Goal: Task Accomplishment & Management: Manage account settings

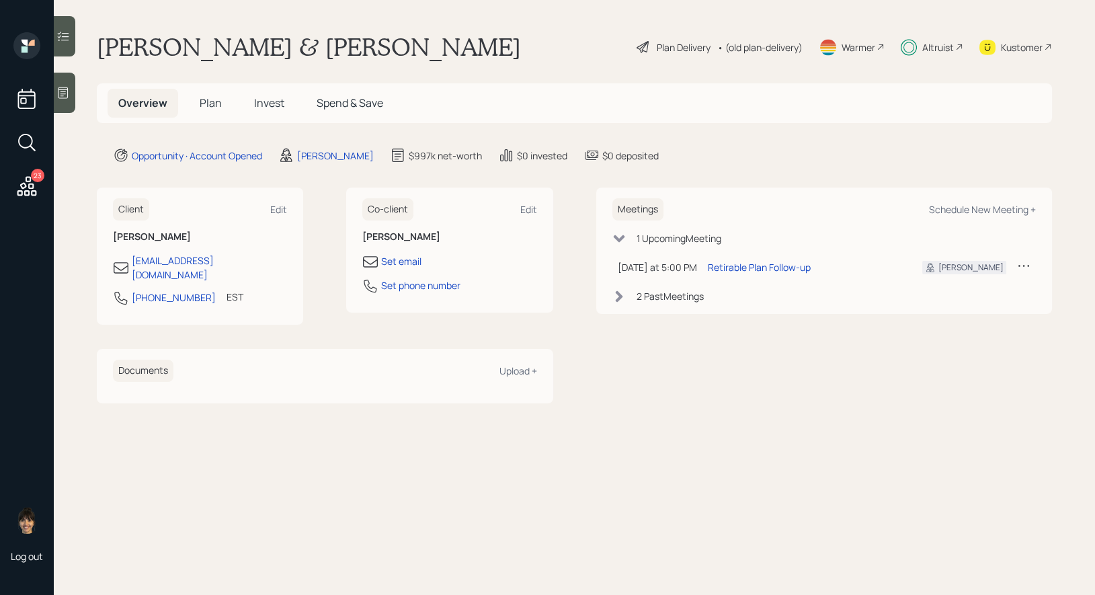
click at [666, 43] on div "Plan Delivery" at bounding box center [684, 47] width 54 height 14
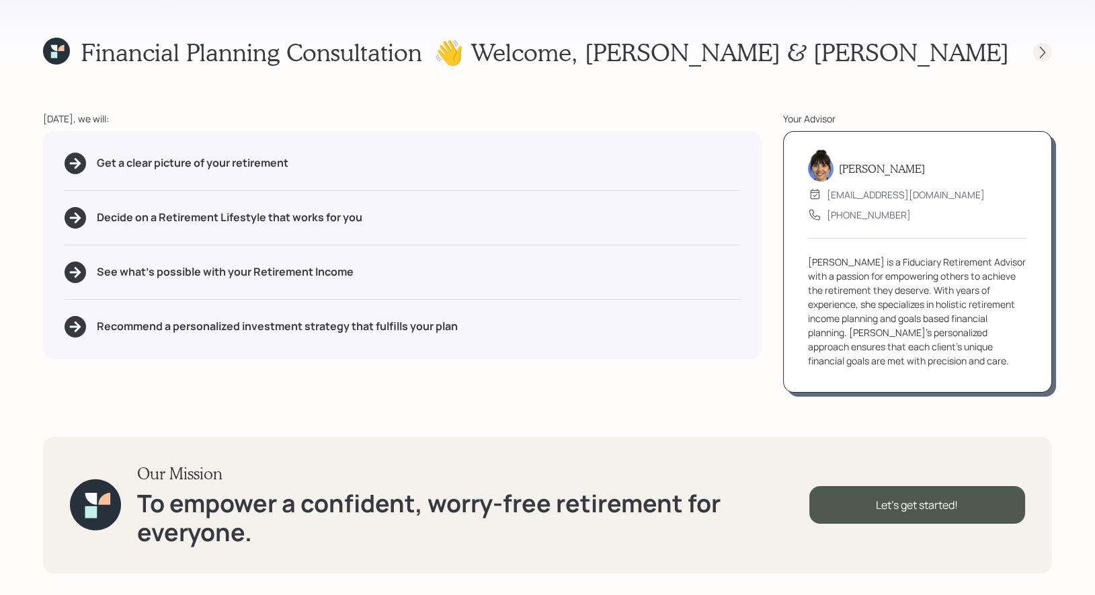
click at [1039, 50] on icon at bounding box center [1042, 52] width 13 height 13
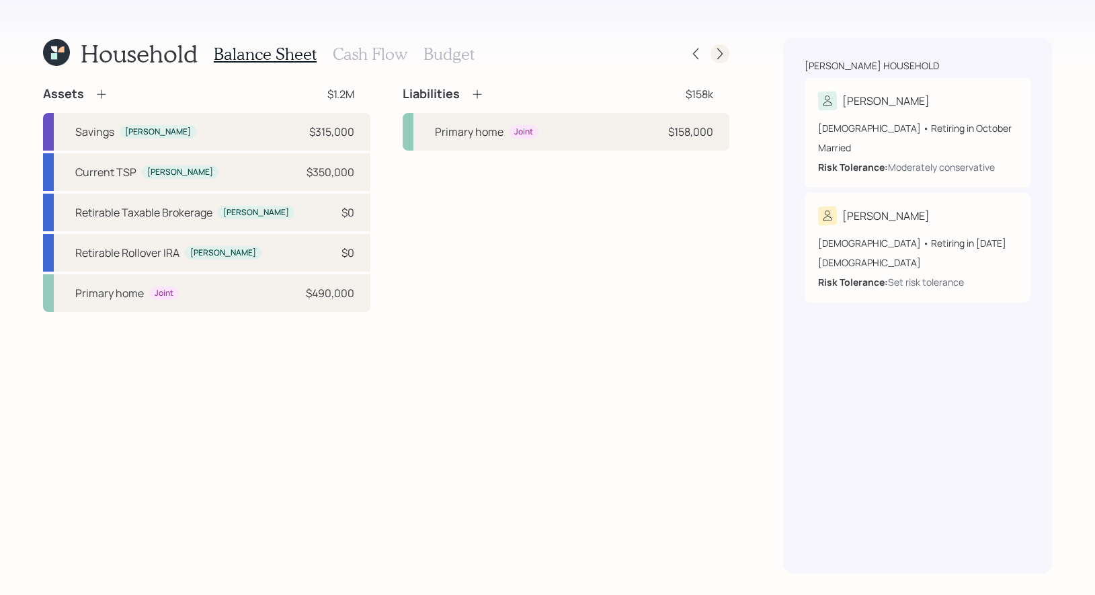
click at [725, 54] on icon at bounding box center [719, 53] width 13 height 13
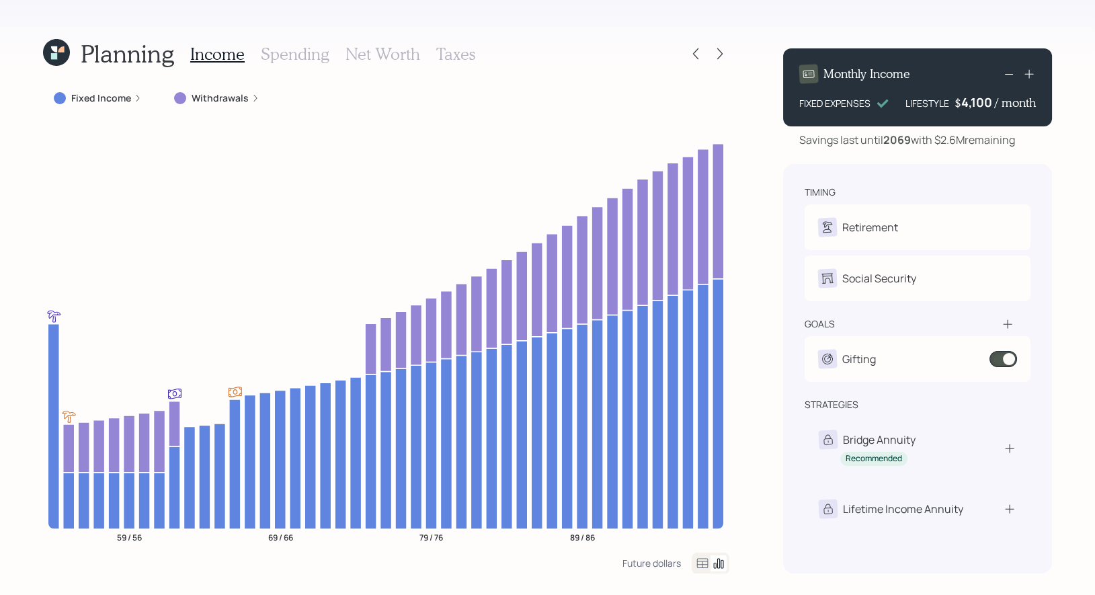
click at [50, 57] on icon at bounding box center [56, 52] width 27 height 27
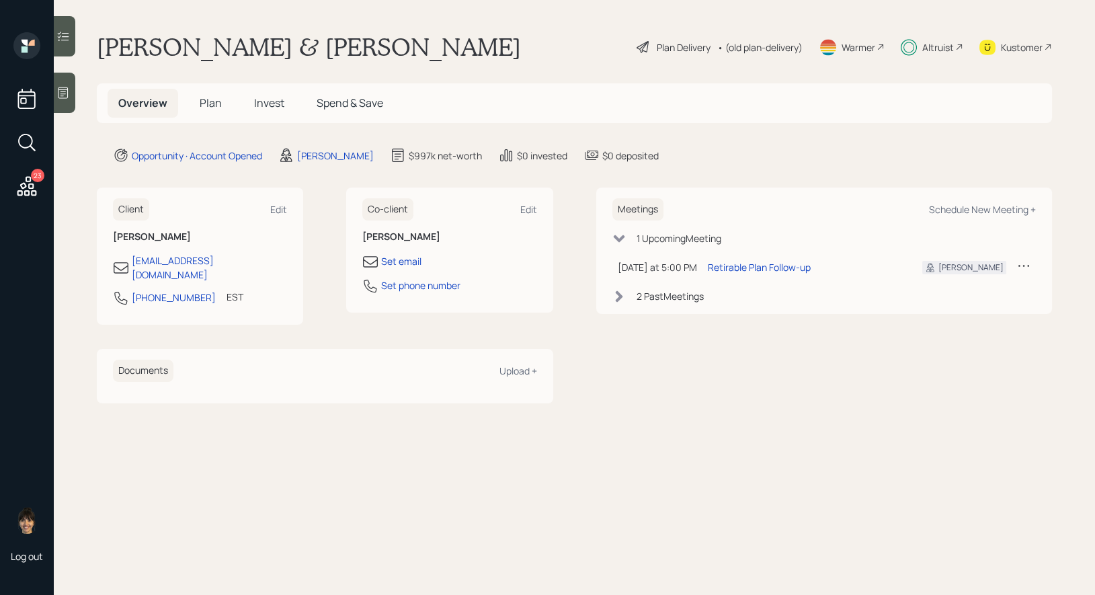
click at [267, 102] on span "Invest" at bounding box center [269, 102] width 30 height 15
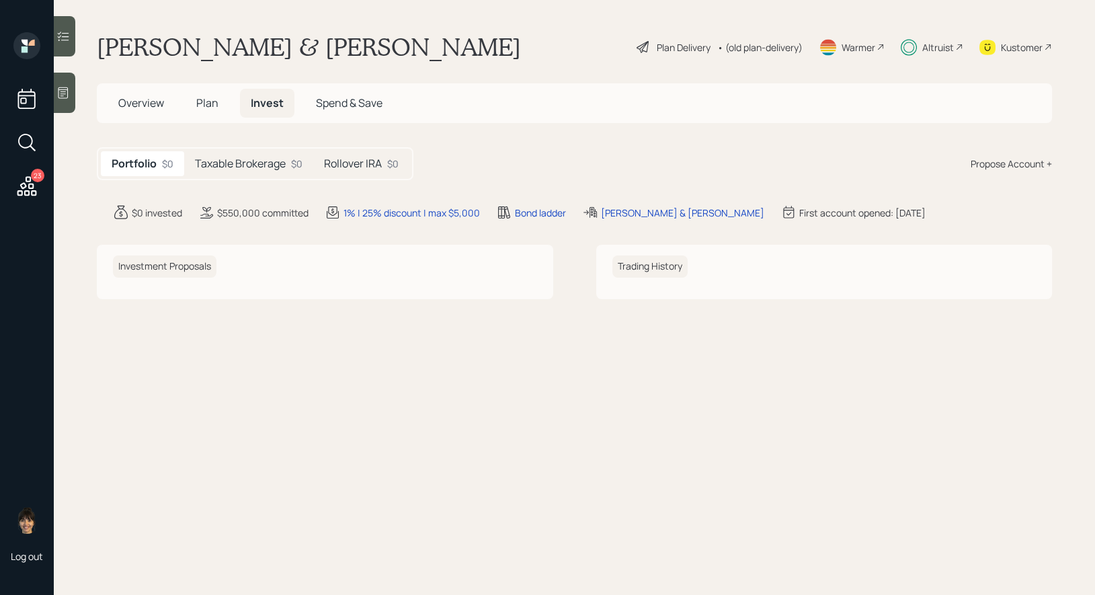
click at [657, 48] on div "Plan Delivery" at bounding box center [684, 47] width 54 height 14
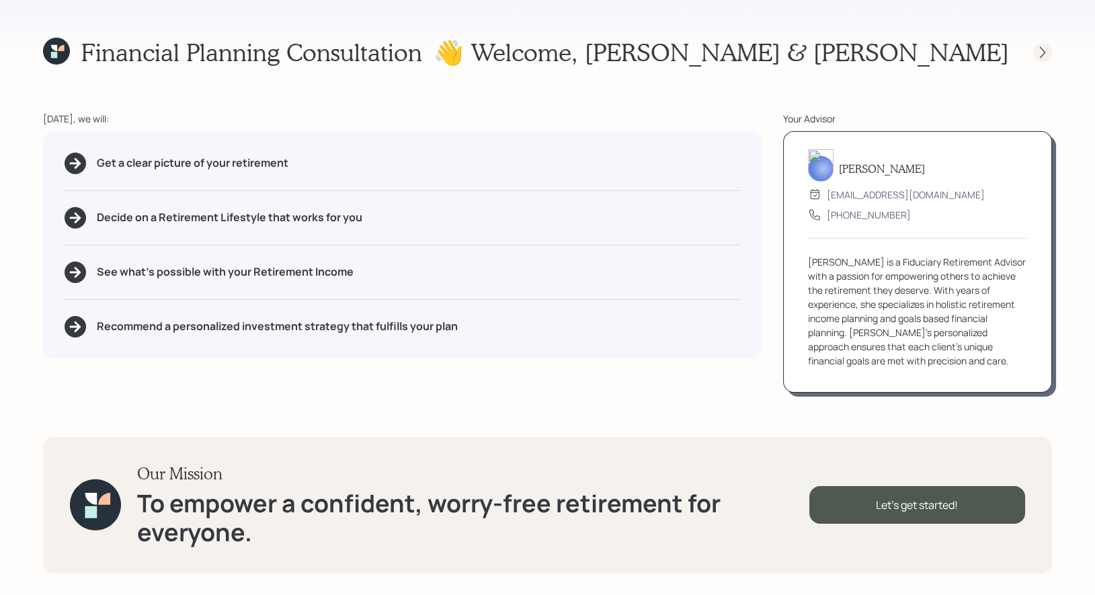
click at [1041, 48] on icon at bounding box center [1042, 51] width 5 height 11
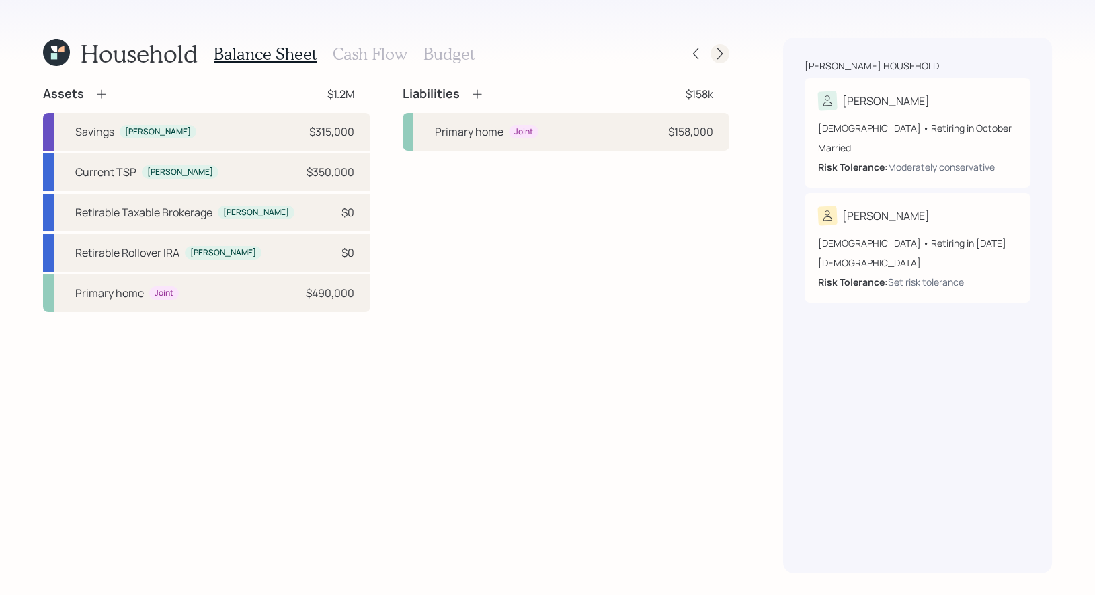
click at [727, 60] on div at bounding box center [707, 53] width 43 height 19
click at [721, 55] on icon at bounding box center [719, 53] width 5 height 11
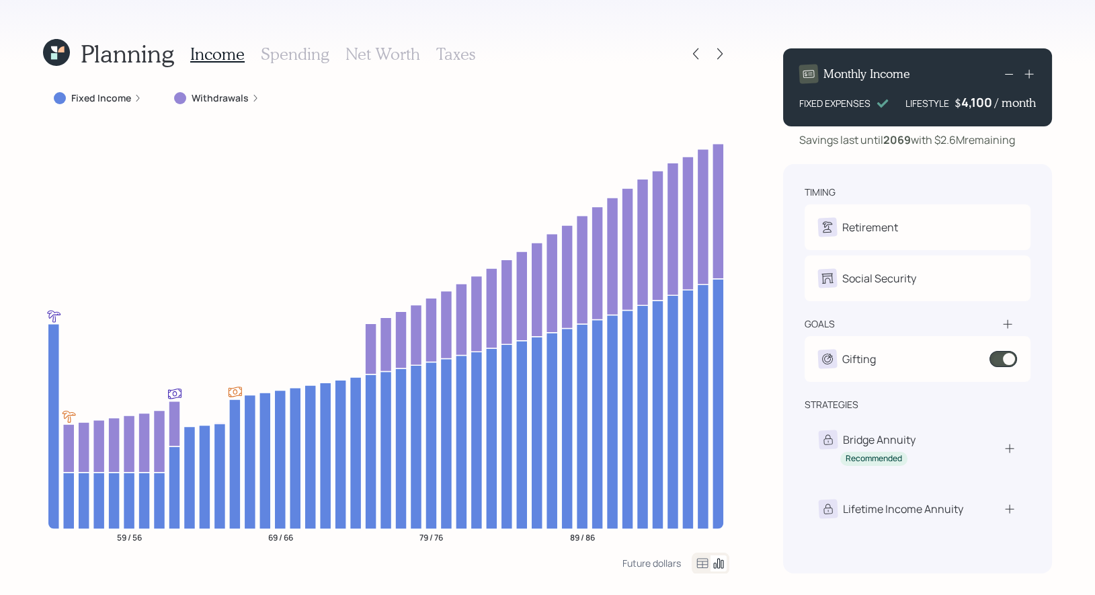
click at [455, 54] on h3 "Taxes" at bounding box center [455, 53] width 39 height 19
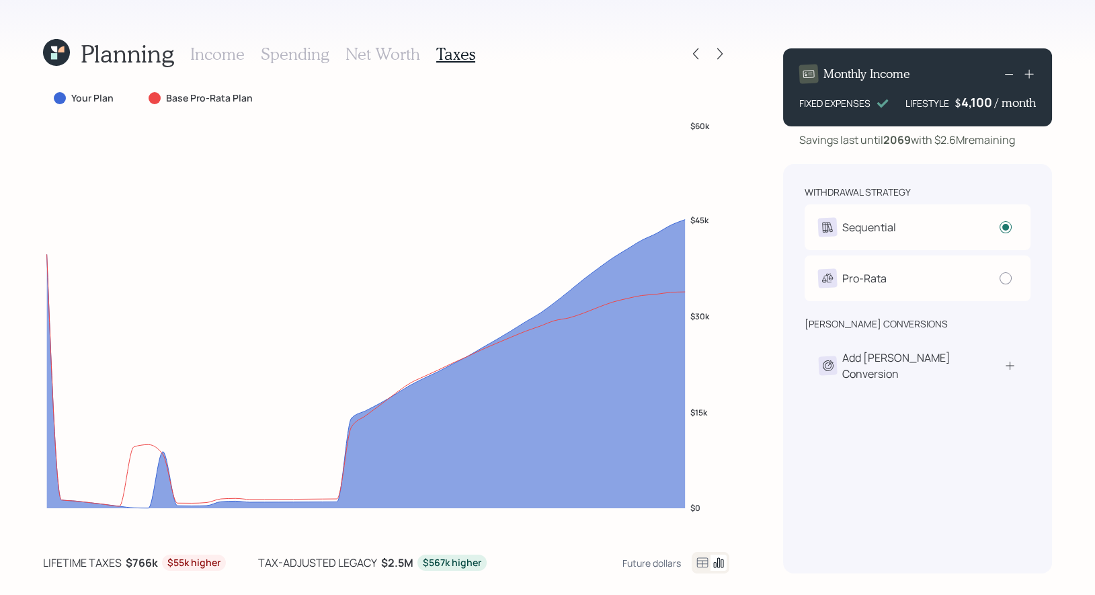
click at [63, 40] on icon at bounding box center [56, 52] width 27 height 27
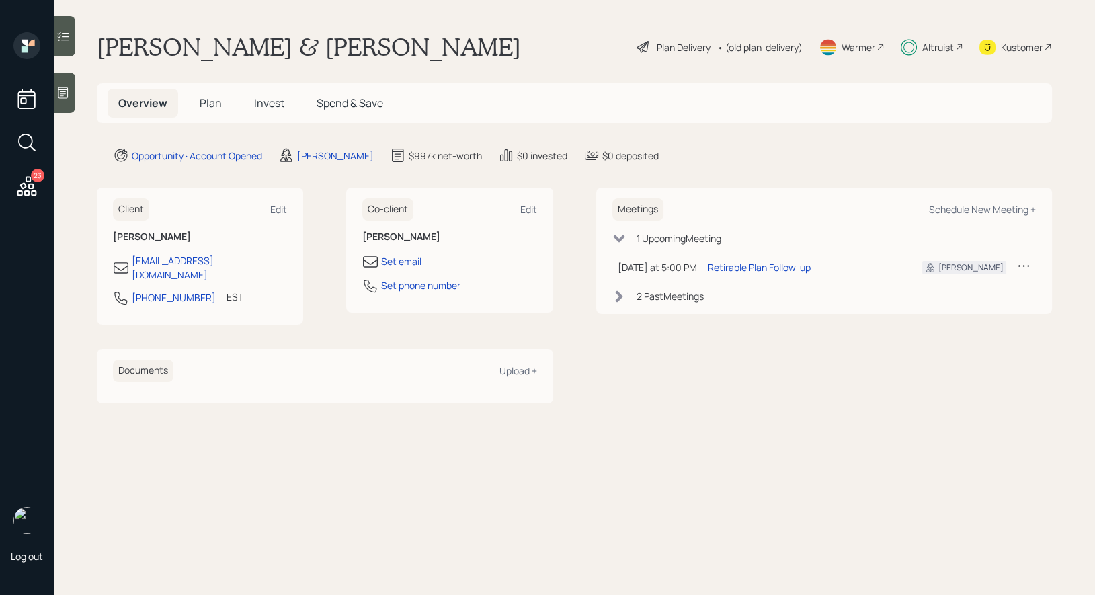
click at [207, 102] on span "Plan" at bounding box center [211, 102] width 22 height 15
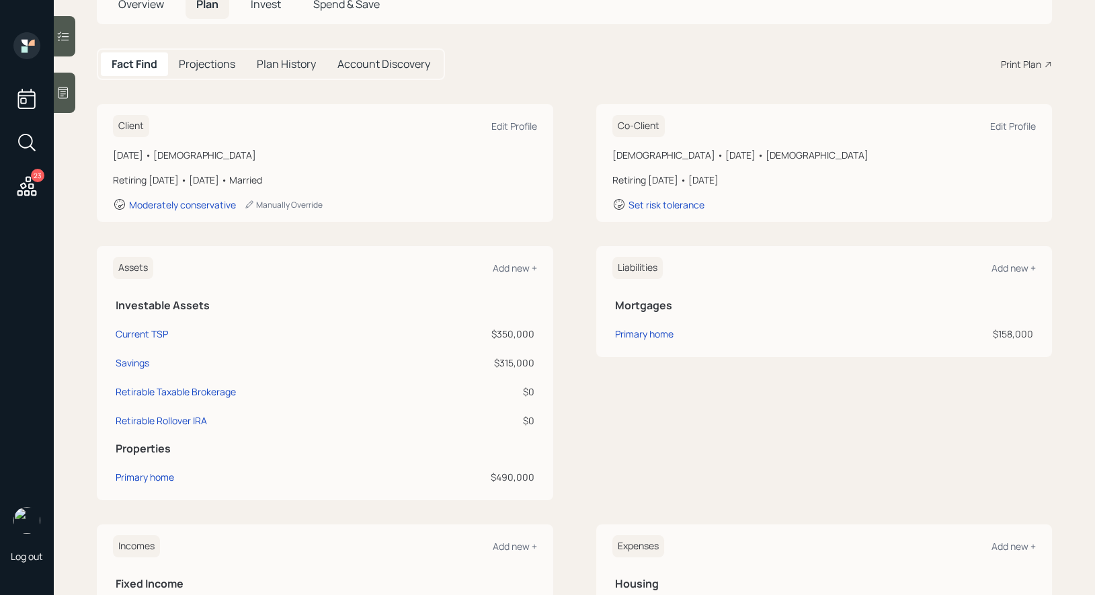
scroll to position [102, 0]
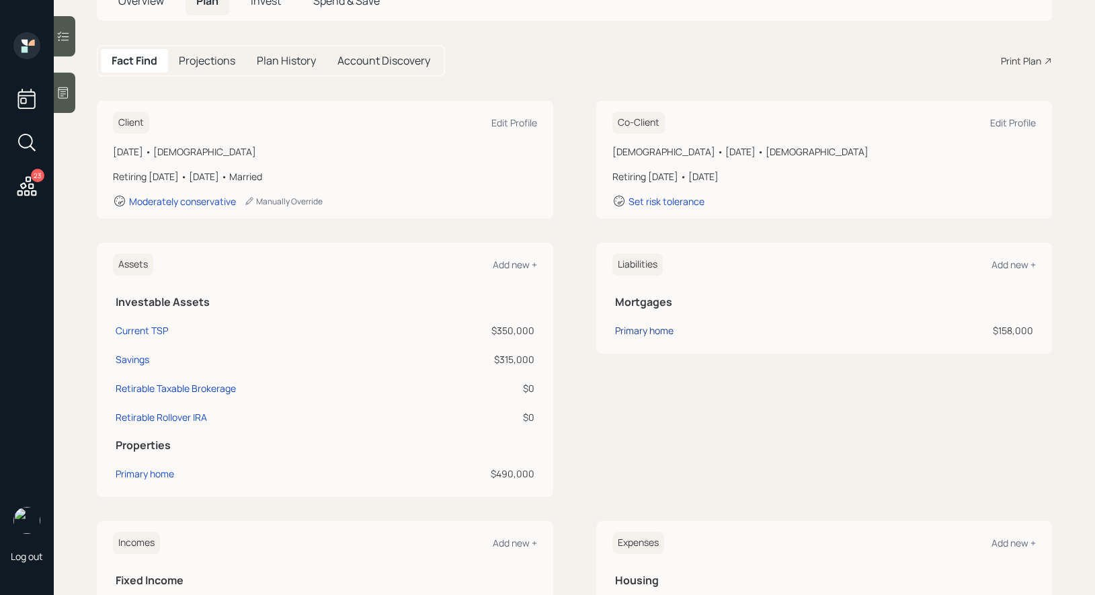
click at [664, 328] on div "Primary home" at bounding box center [644, 330] width 58 height 14
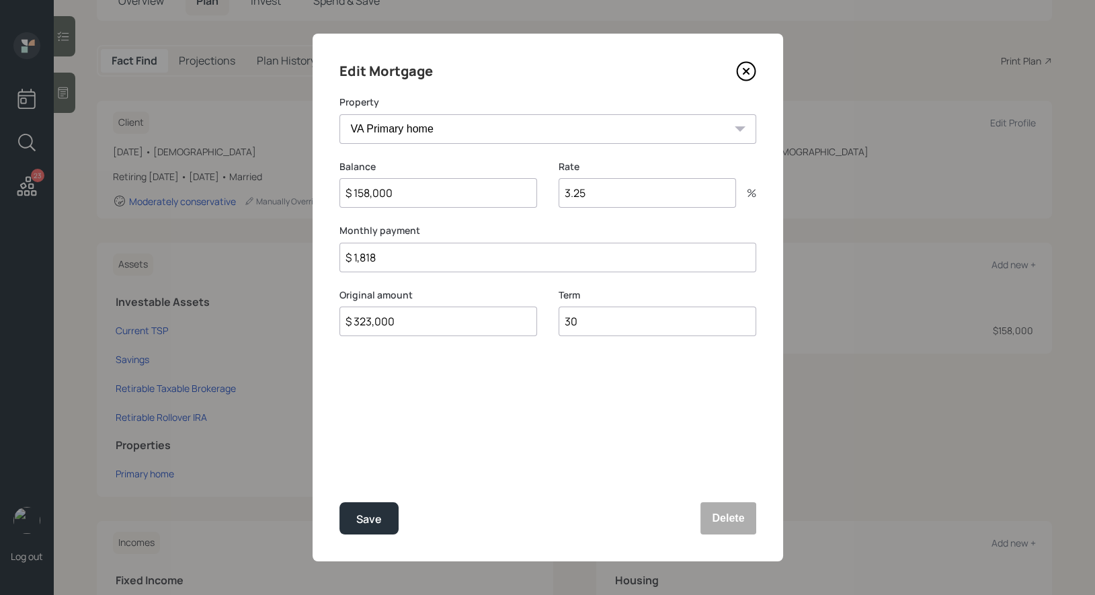
click at [742, 73] on icon at bounding box center [746, 71] width 20 height 20
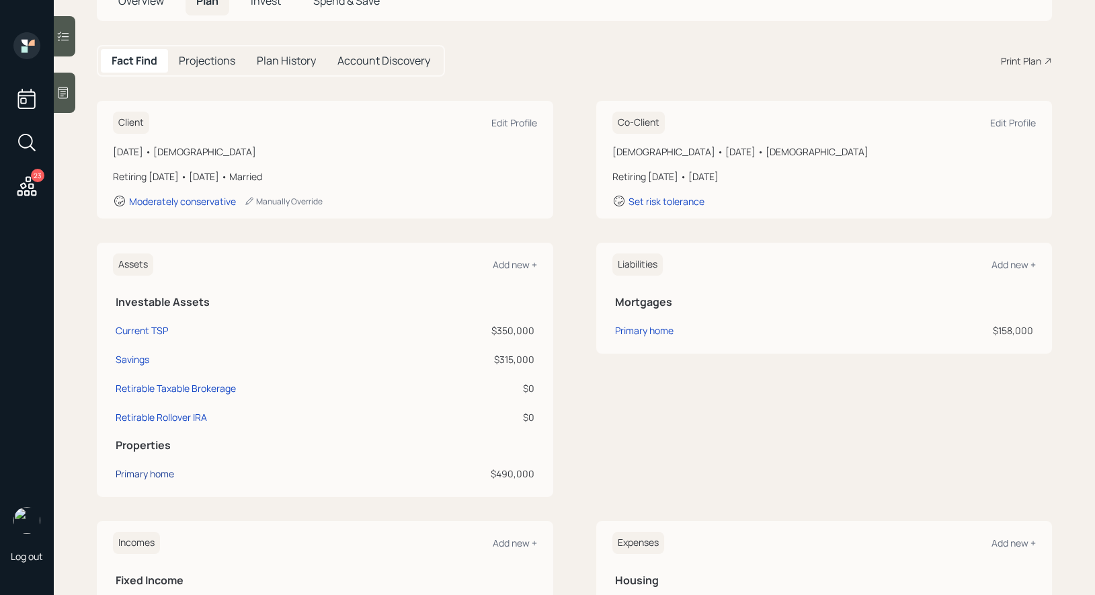
click at [129, 473] on div "Primary home" at bounding box center [145, 474] width 58 height 14
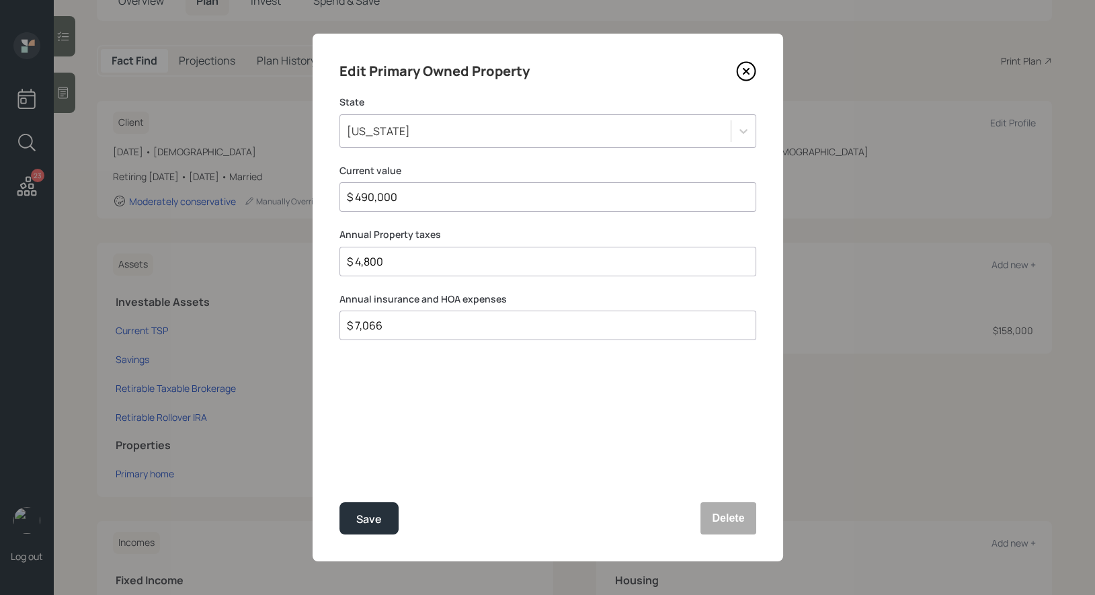
click at [746, 69] on icon at bounding box center [746, 71] width 20 height 20
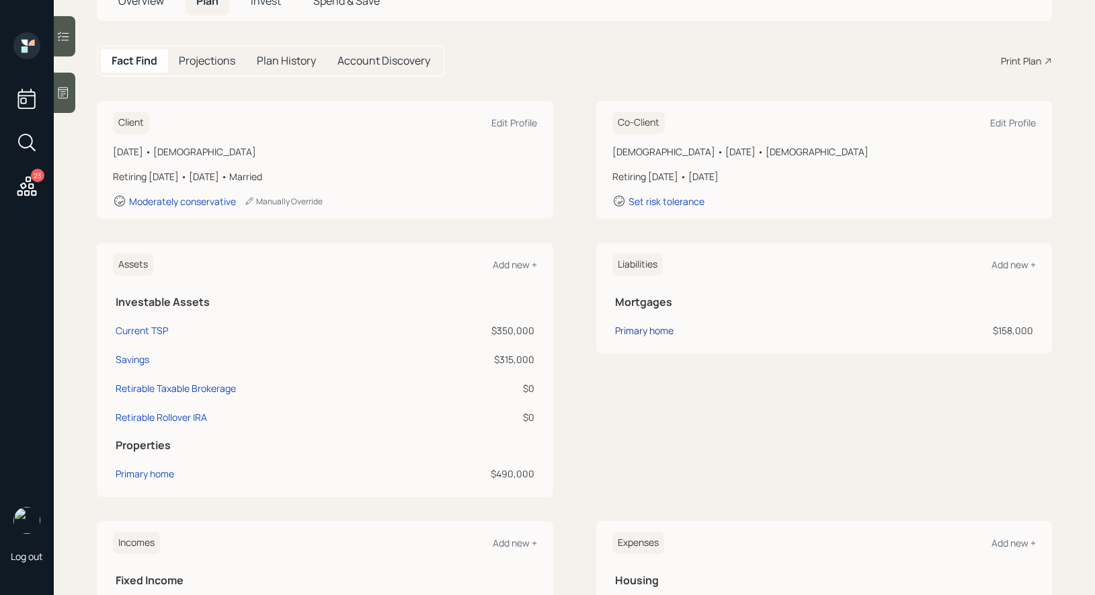
click at [640, 328] on div "Primary home" at bounding box center [644, 330] width 58 height 14
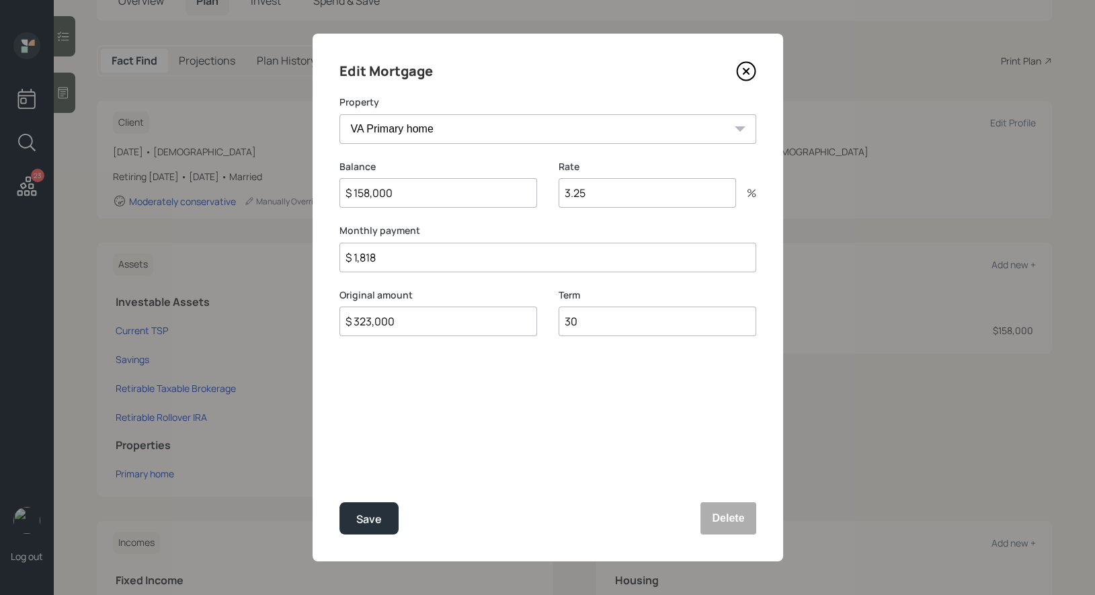
click at [737, 71] on icon at bounding box center [746, 71] width 20 height 20
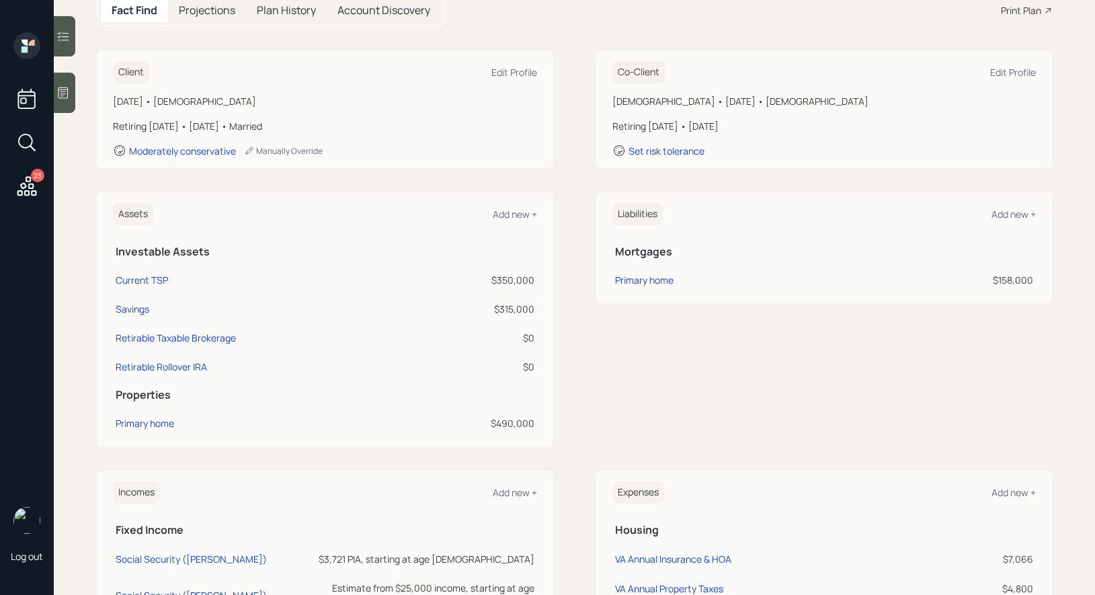
scroll to position [120, 0]
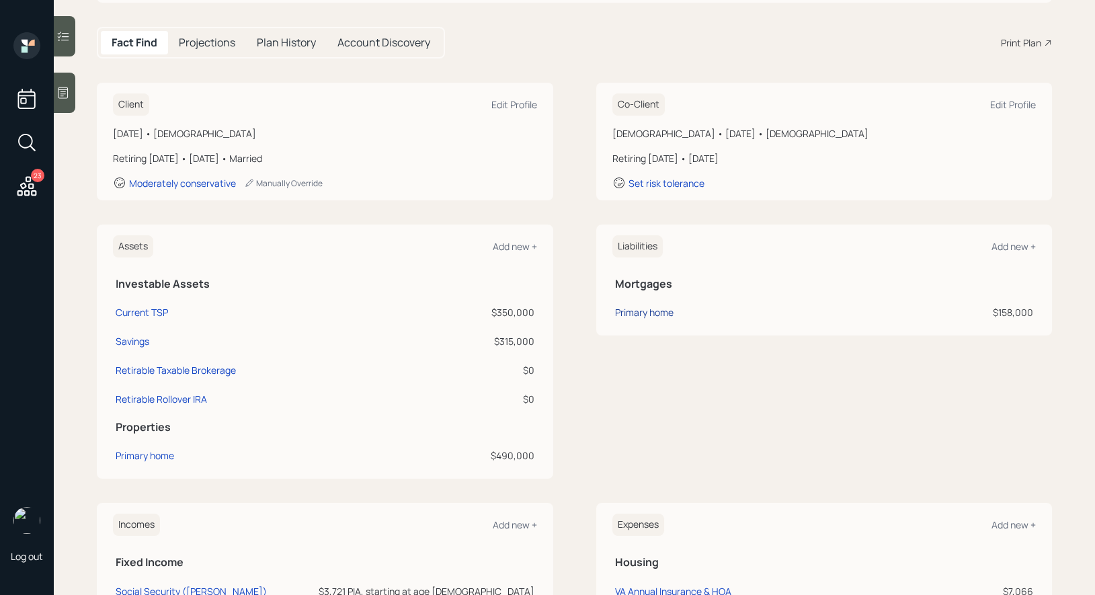
click at [638, 311] on div "Primary home" at bounding box center [644, 312] width 58 height 14
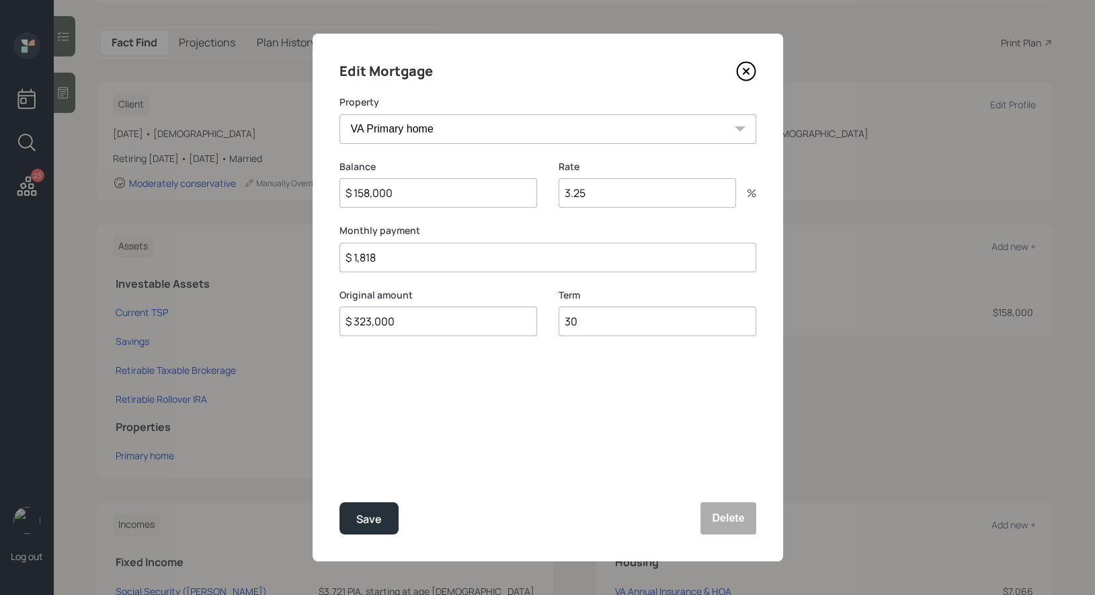
click at [743, 71] on icon at bounding box center [746, 71] width 20 height 20
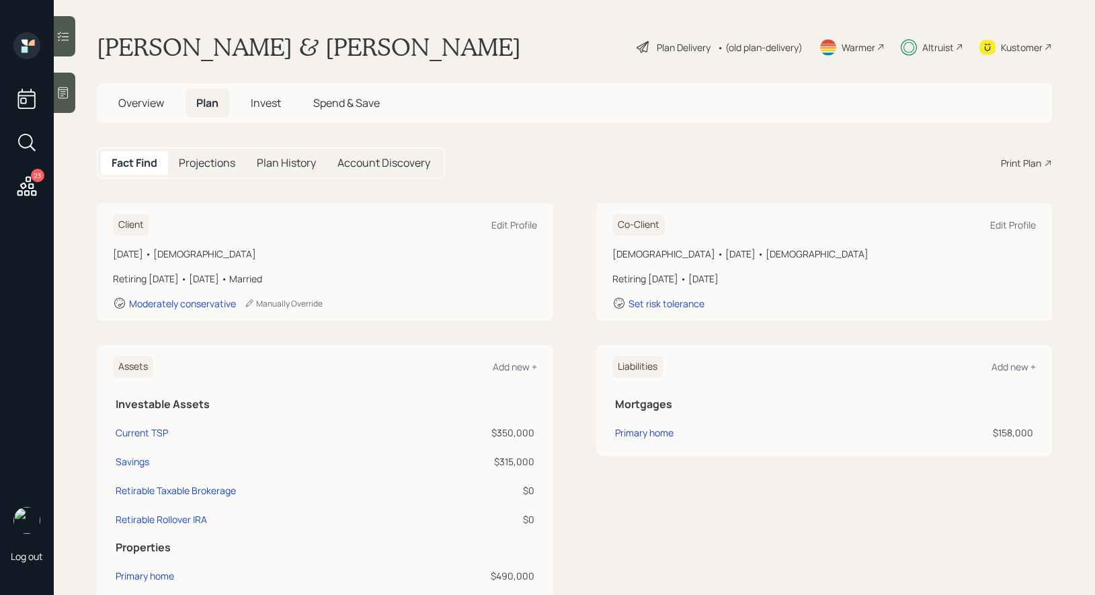
click at [657, 47] on div "Plan Delivery" at bounding box center [684, 47] width 54 height 14
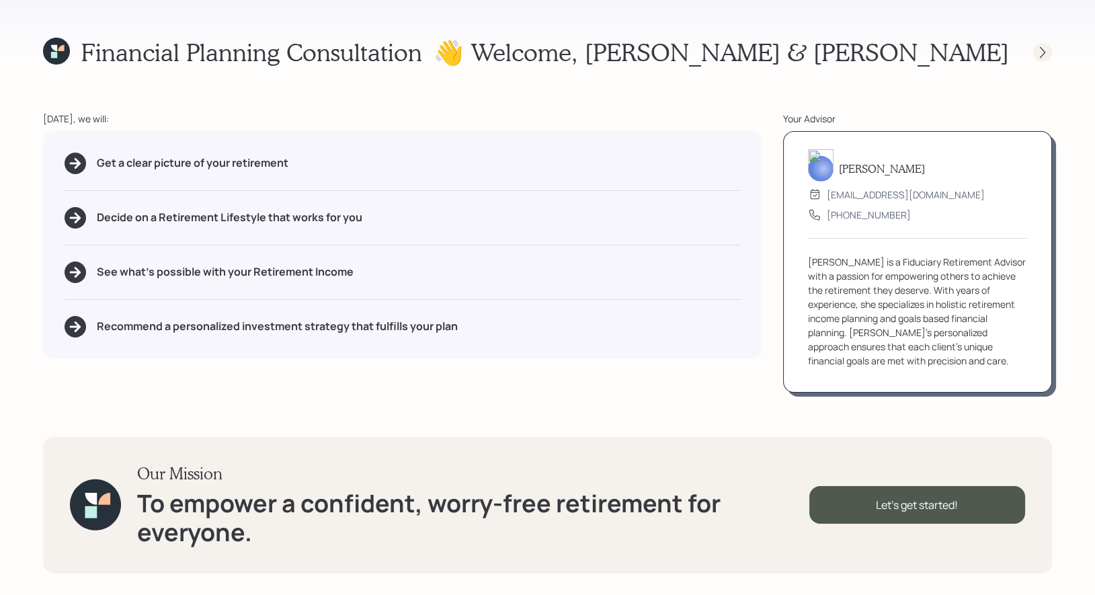
click at [1037, 51] on icon at bounding box center [1042, 52] width 13 height 13
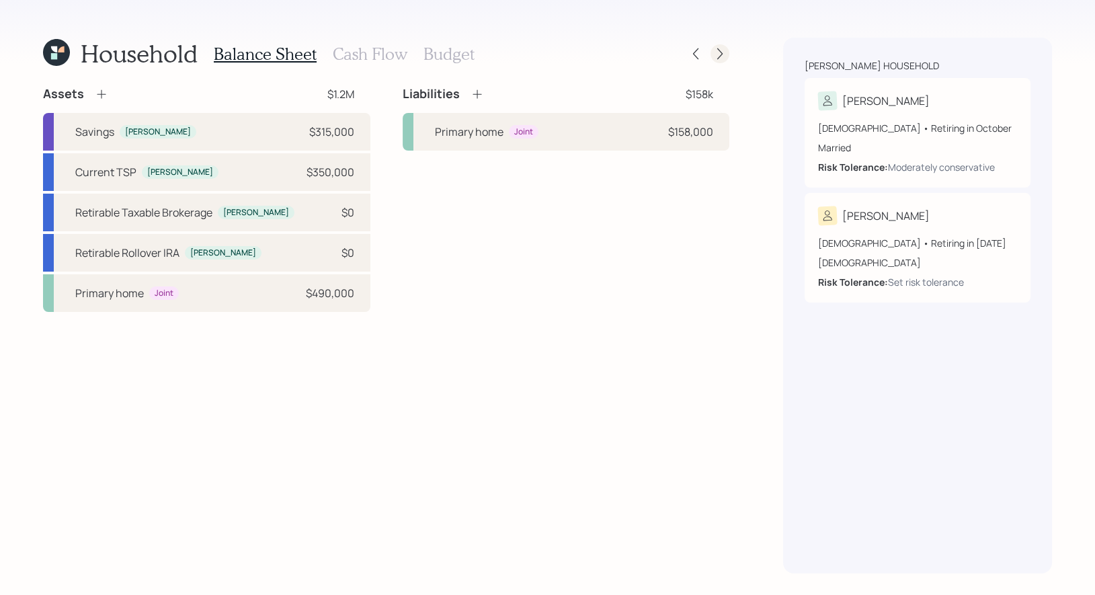
click at [724, 54] on icon at bounding box center [719, 53] width 13 height 13
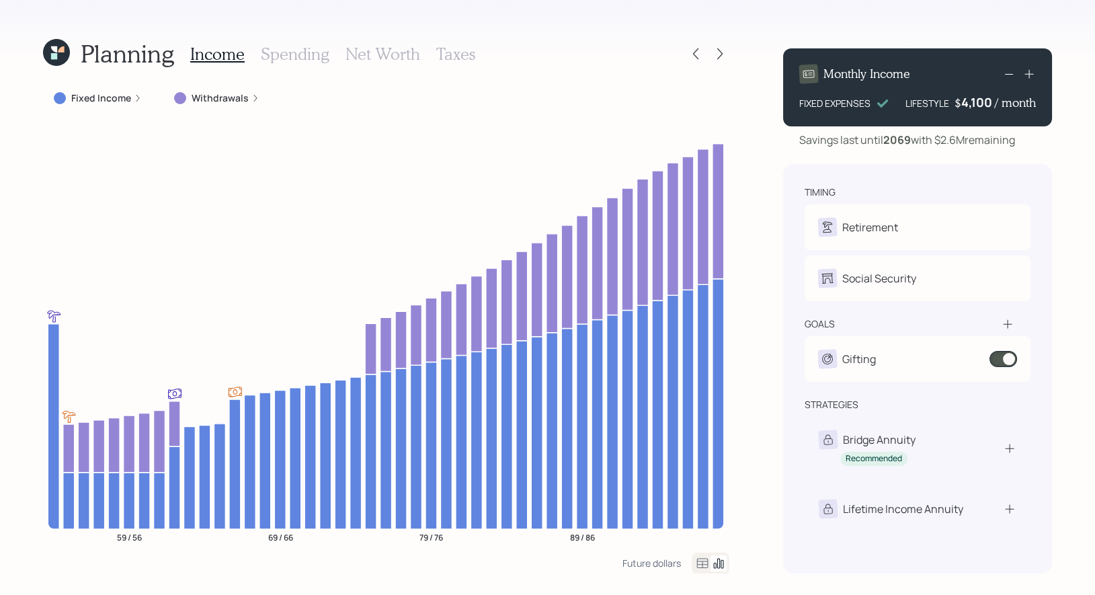
click at [457, 50] on h3 "Taxes" at bounding box center [455, 53] width 39 height 19
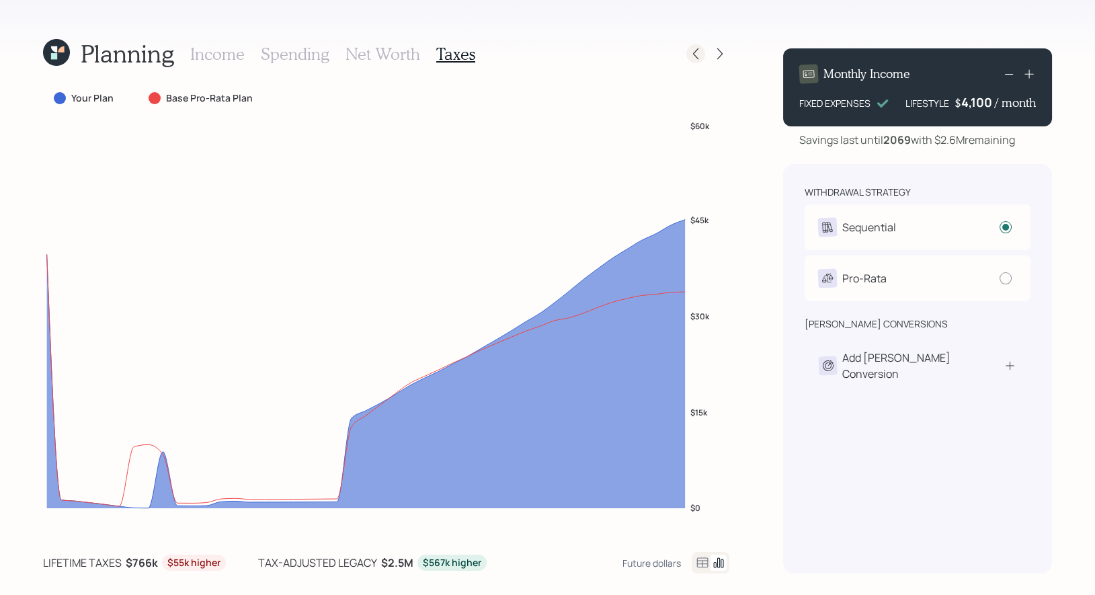
click at [690, 54] on icon at bounding box center [695, 53] width 13 height 13
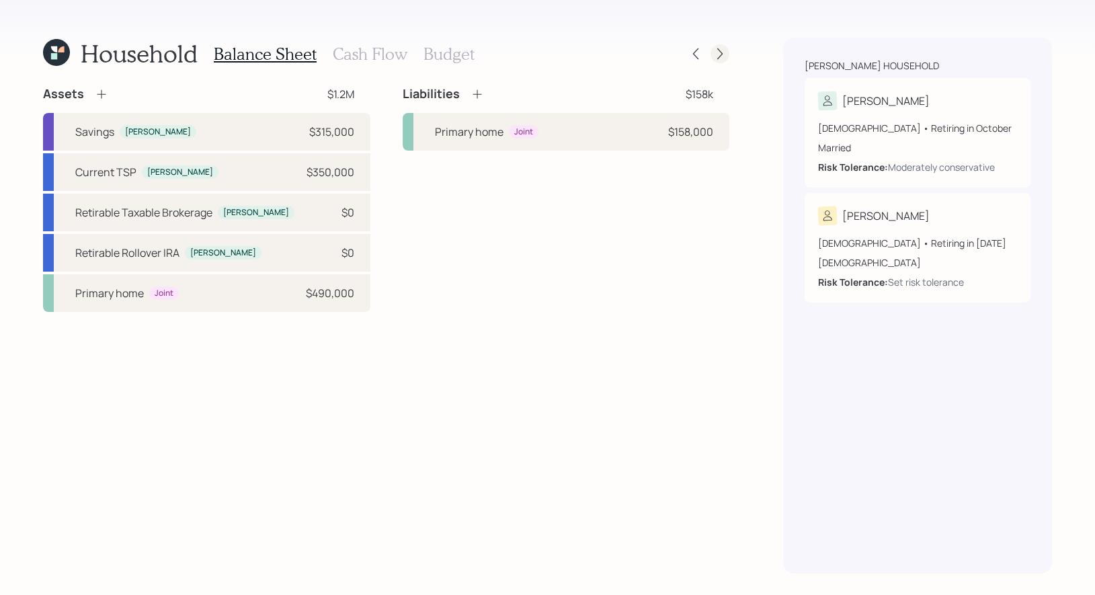
click at [718, 58] on icon at bounding box center [719, 53] width 5 height 11
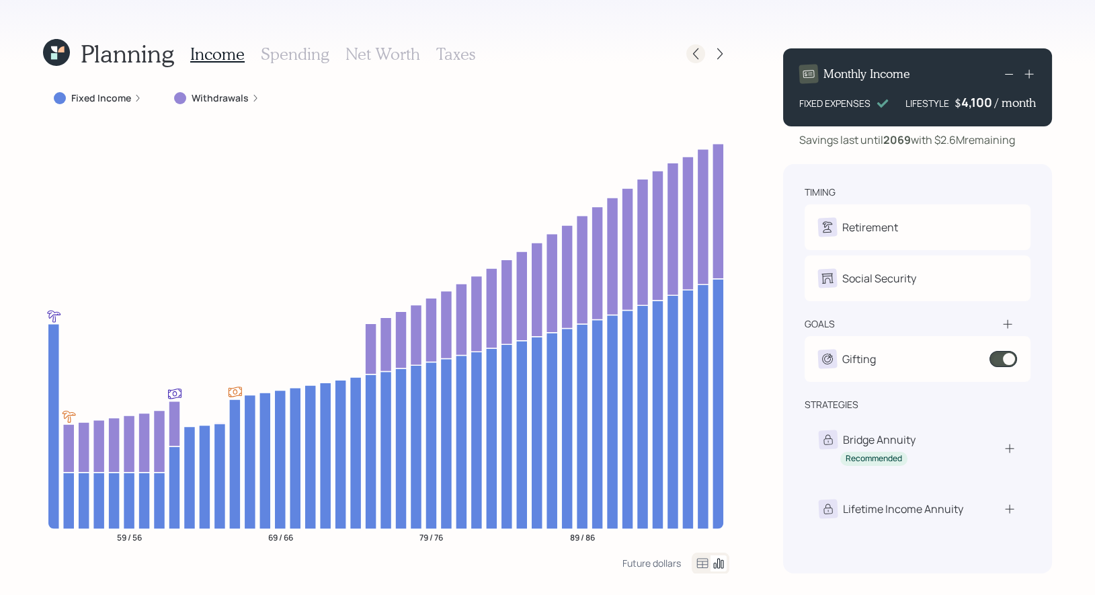
click at [698, 50] on icon at bounding box center [695, 53] width 13 height 13
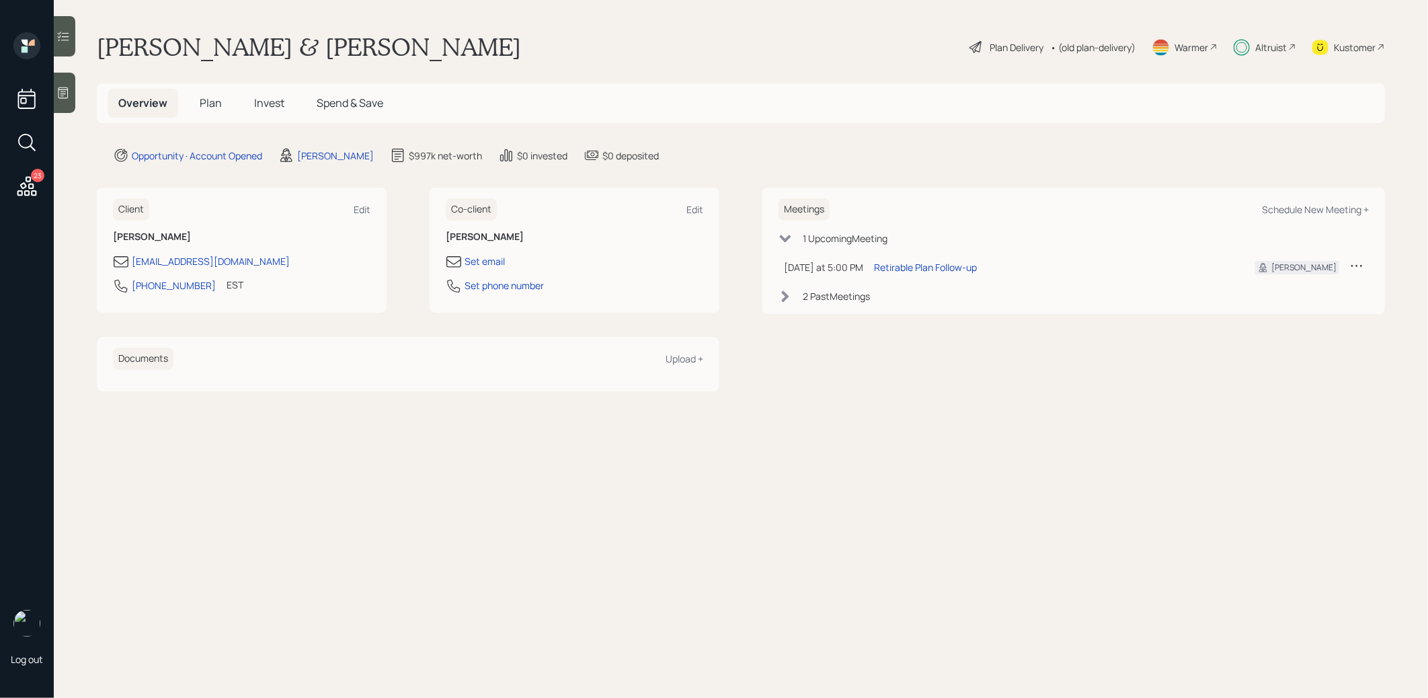
click at [265, 98] on span "Invest" at bounding box center [269, 102] width 30 height 15
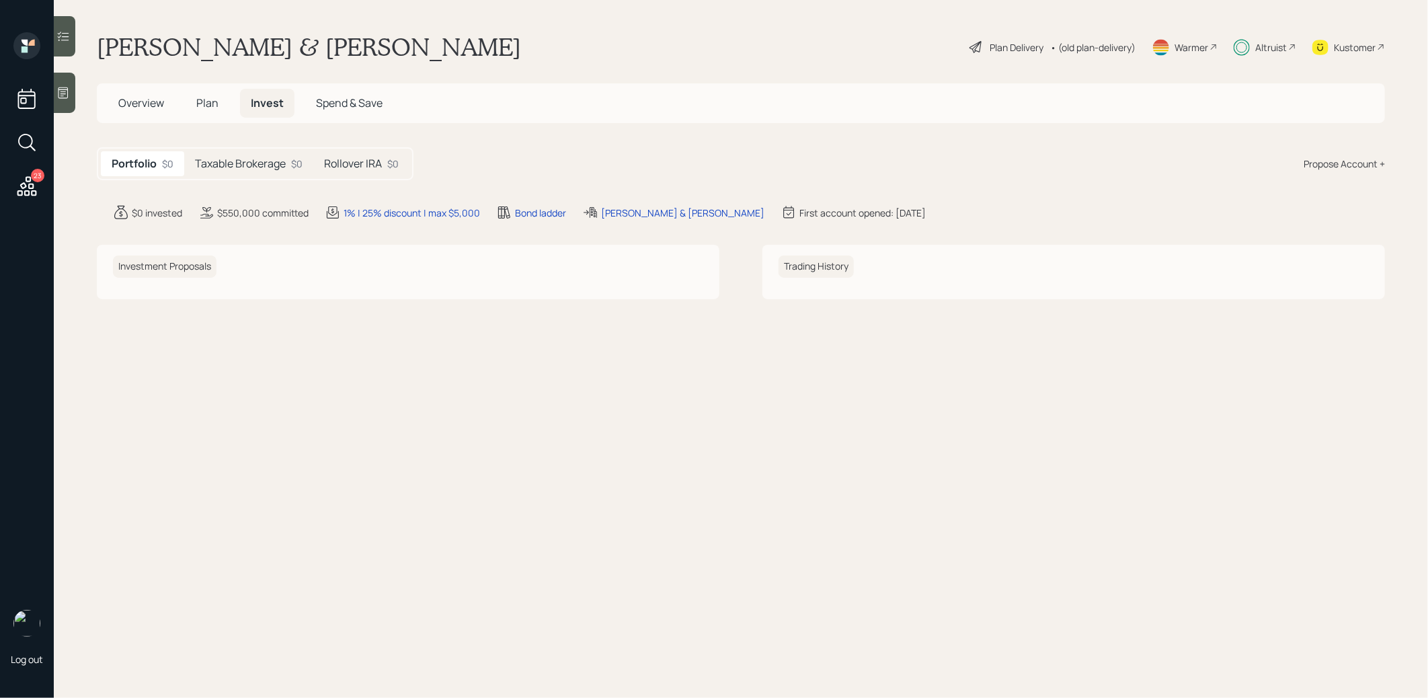
click at [356, 165] on h5 "Rollover IRA" at bounding box center [353, 163] width 58 height 13
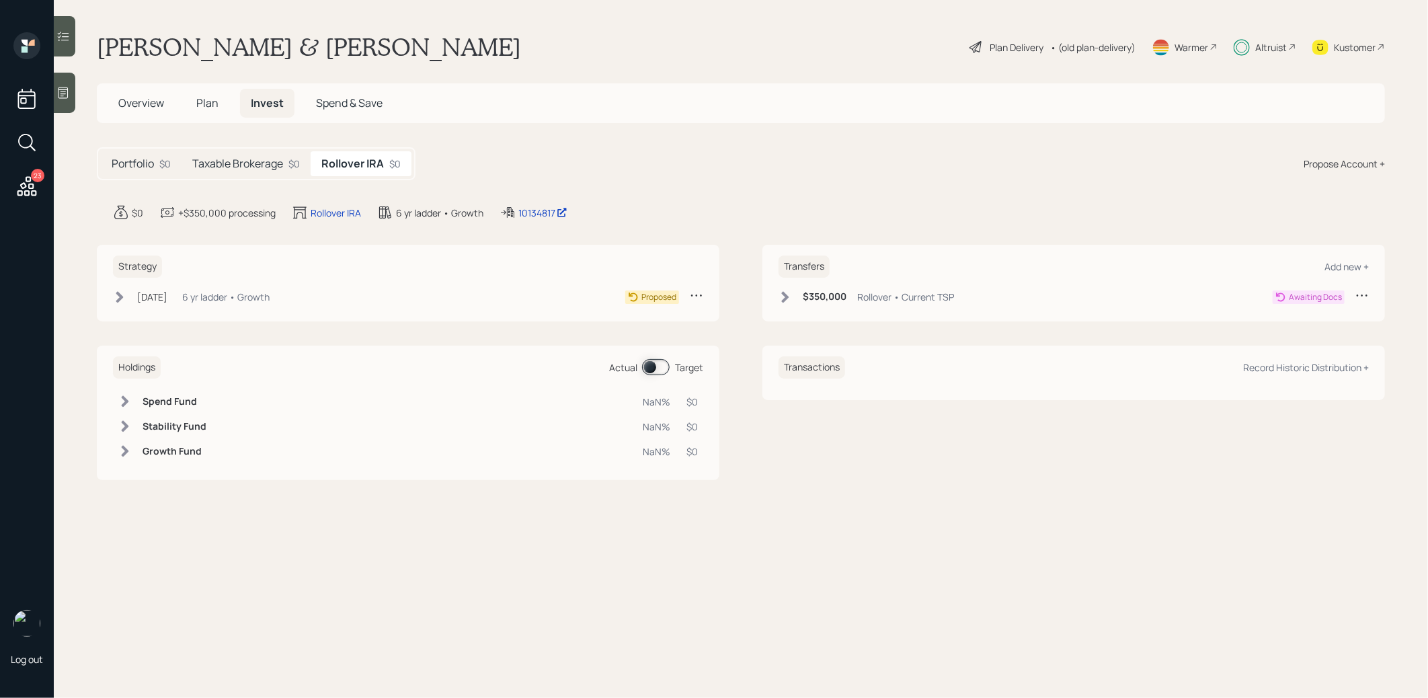
click at [1361, 292] on icon at bounding box center [1361, 294] width 13 height 13
click at [1290, 332] on div "Cancel Transfer" at bounding box center [1320, 333] width 97 height 13
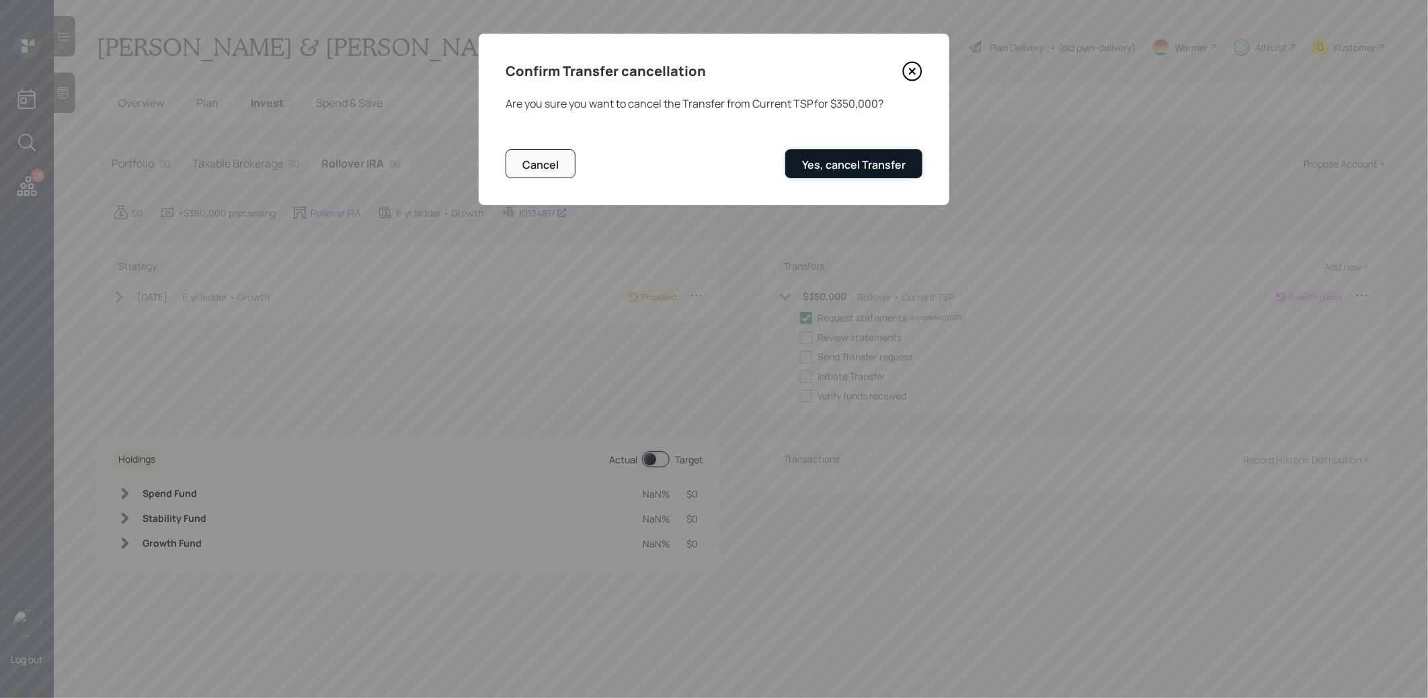
click at [857, 160] on div "Yes, cancel Transfer" at bounding box center [854, 164] width 104 height 15
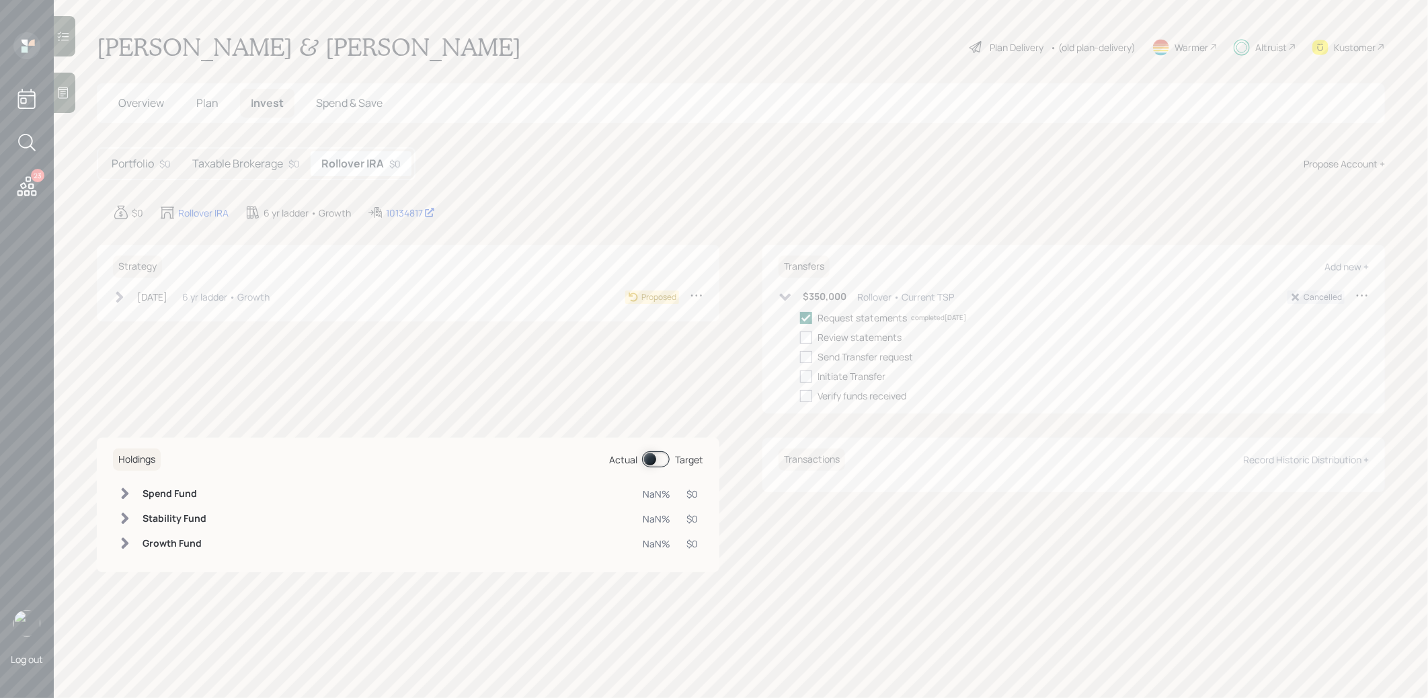
click at [262, 162] on h5 "Taxable Brokerage" at bounding box center [237, 163] width 91 height 13
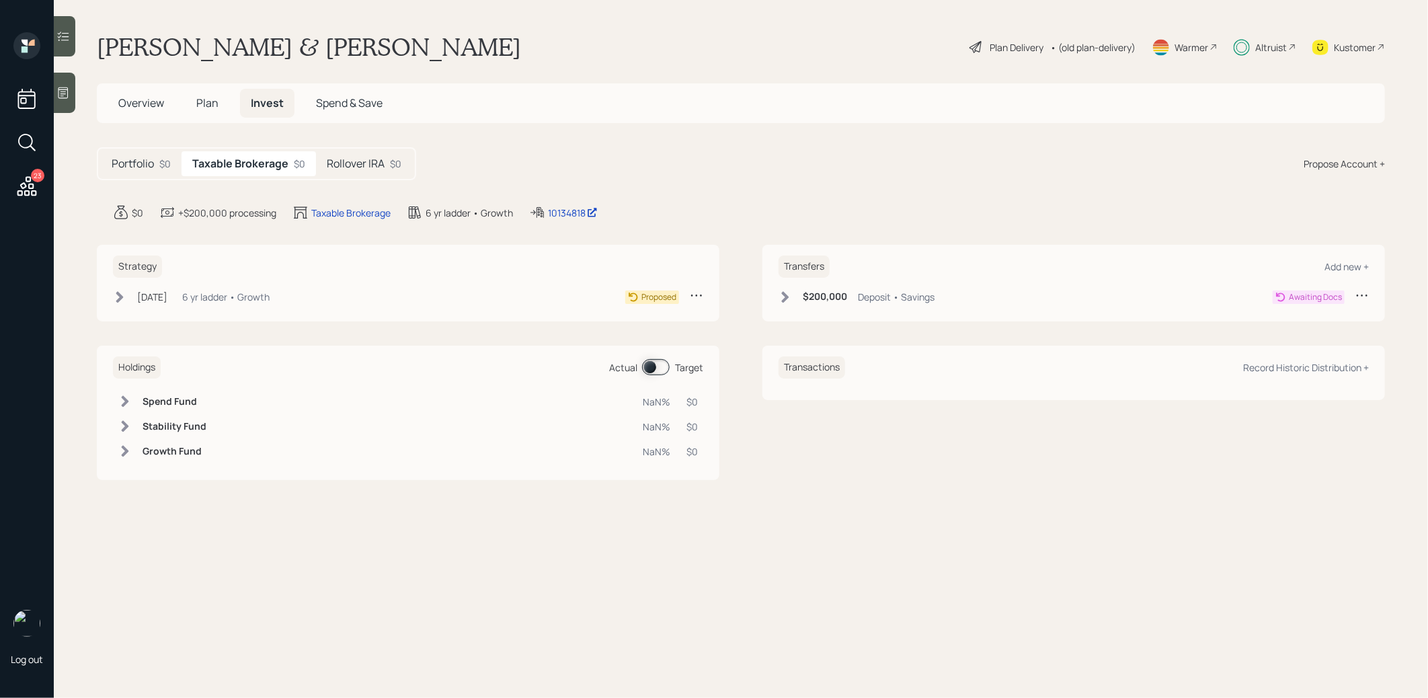
click at [1361, 292] on icon at bounding box center [1361, 294] width 13 height 13
click at [1314, 331] on div "Cancel Transfer" at bounding box center [1320, 333] width 97 height 13
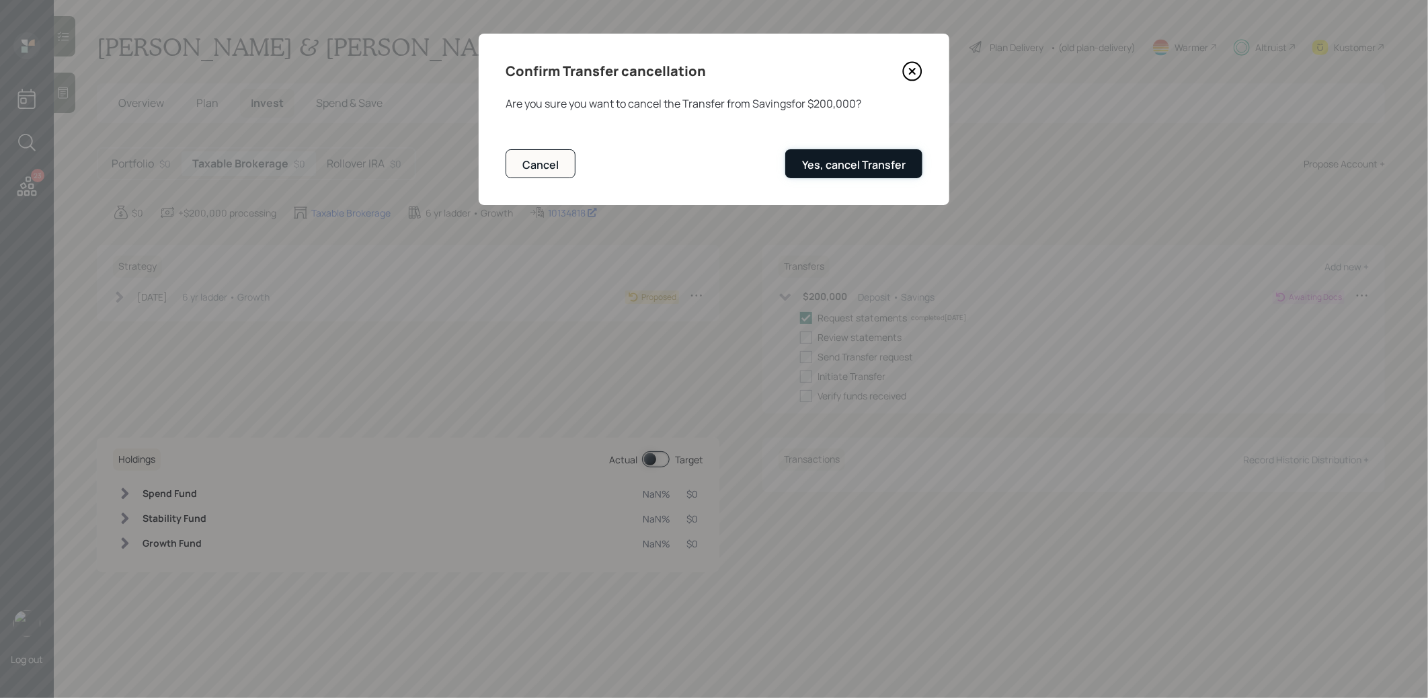
click at [871, 163] on div "Yes, cancel Transfer" at bounding box center [854, 164] width 104 height 15
